Goal: Navigation & Orientation: Find specific page/section

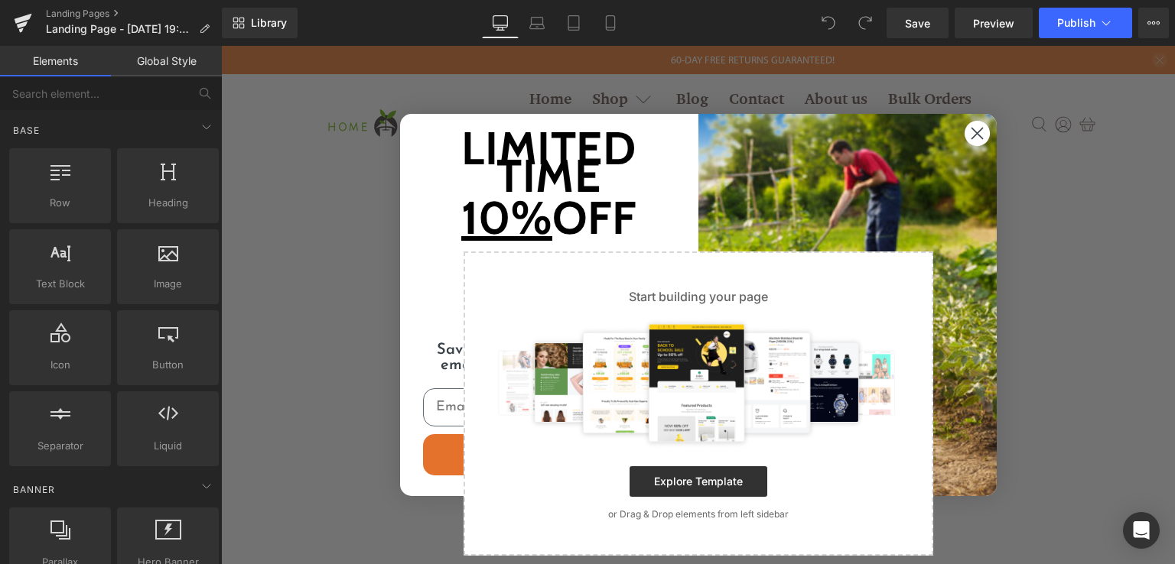
click at [1055, 267] on div "Close dialog Limited Time 10% OFF Countdown ends in: minutes seconds Save on yo…" at bounding box center [698, 305] width 954 height 519
